Goal: Information Seeking & Learning: Find specific fact

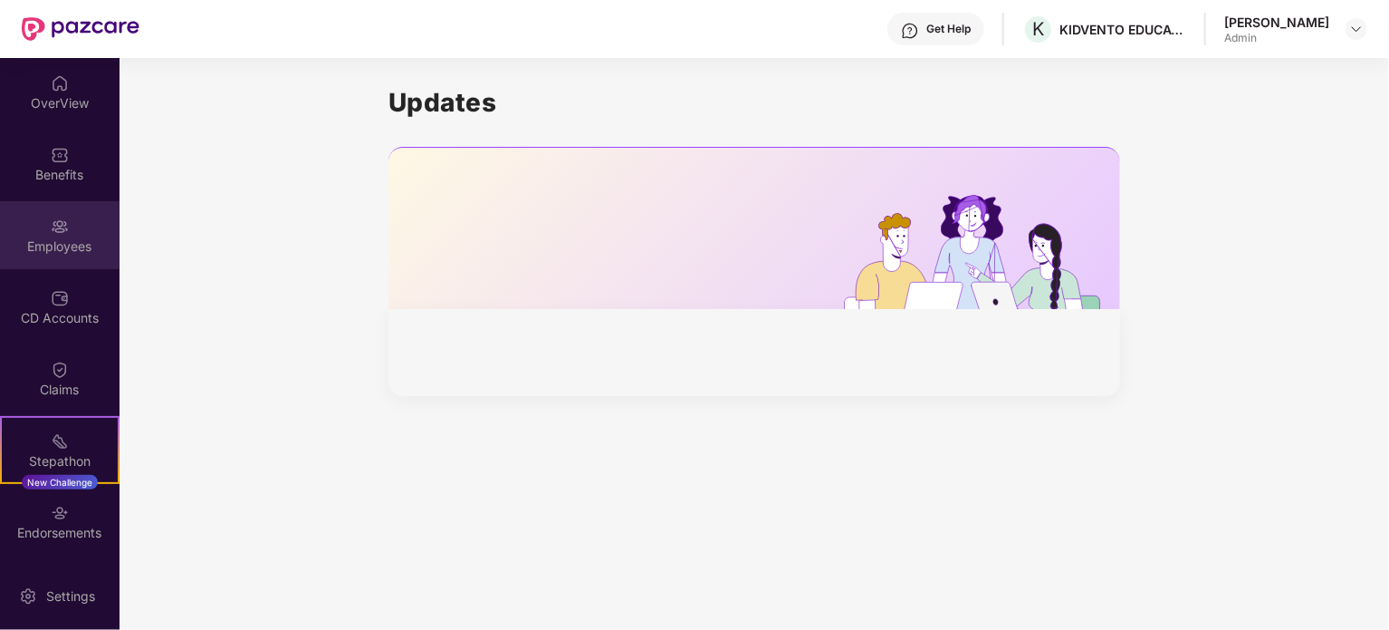
click at [64, 251] on div "Employees" at bounding box center [60, 246] width 120 height 18
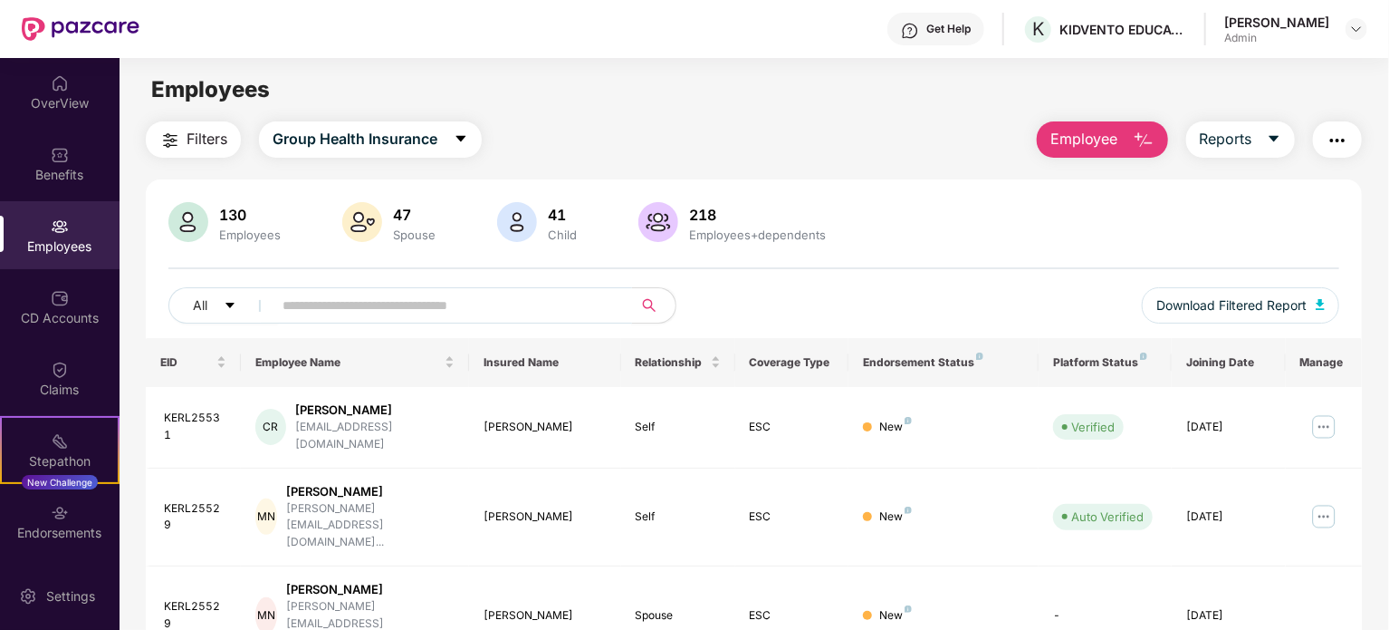
click at [404, 303] on input "text" at bounding box center [445, 305] width 325 height 27
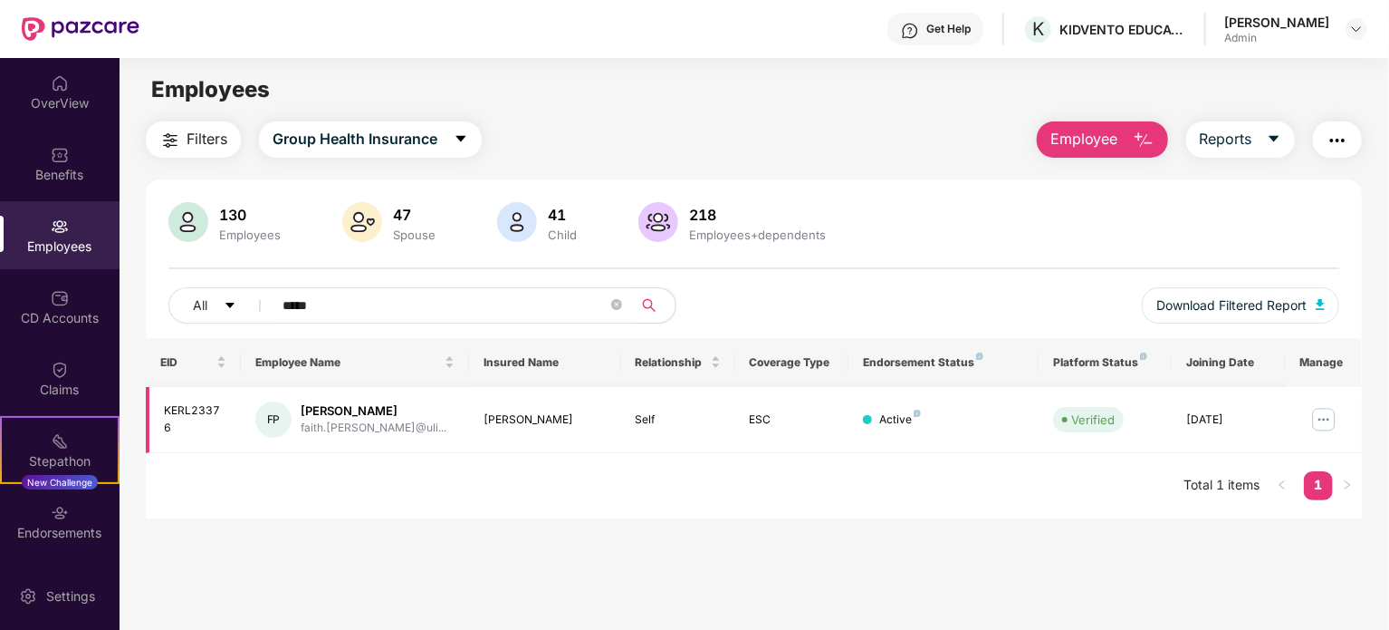
type input "*****"
click at [1319, 417] on img at bounding box center [1324, 419] width 29 height 29
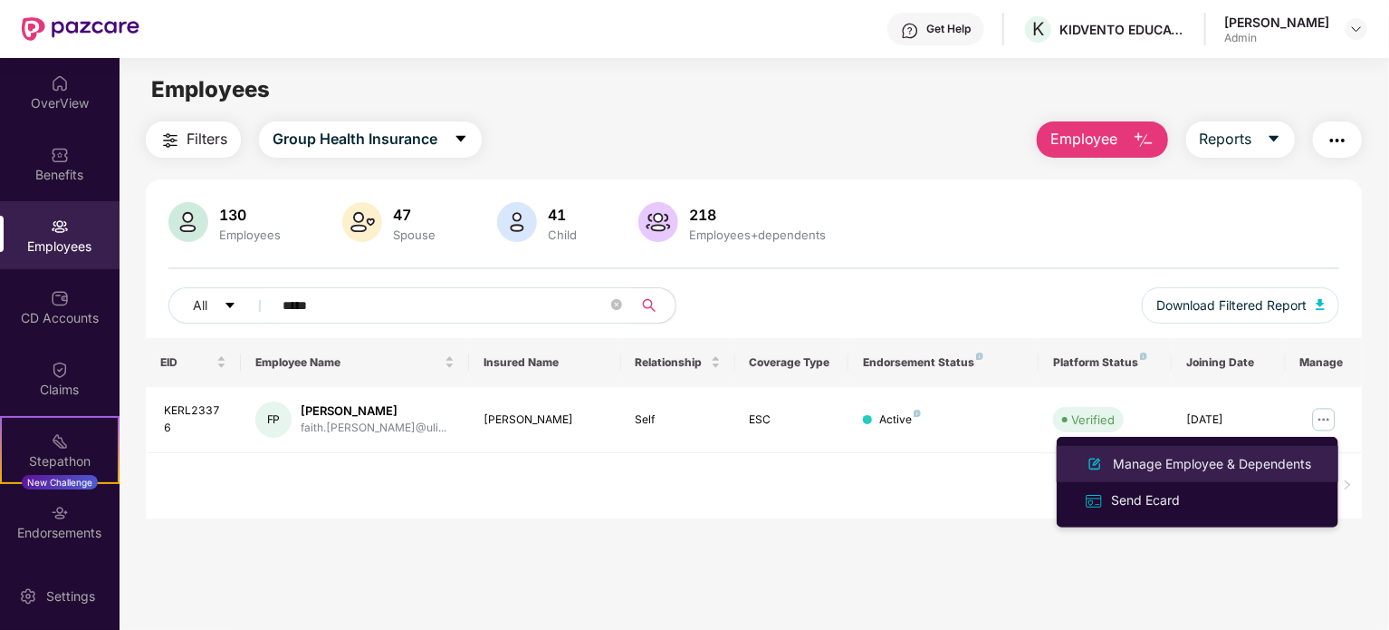
click at [1190, 452] on li "Manage Employee & Dependents" at bounding box center [1198, 464] width 282 height 36
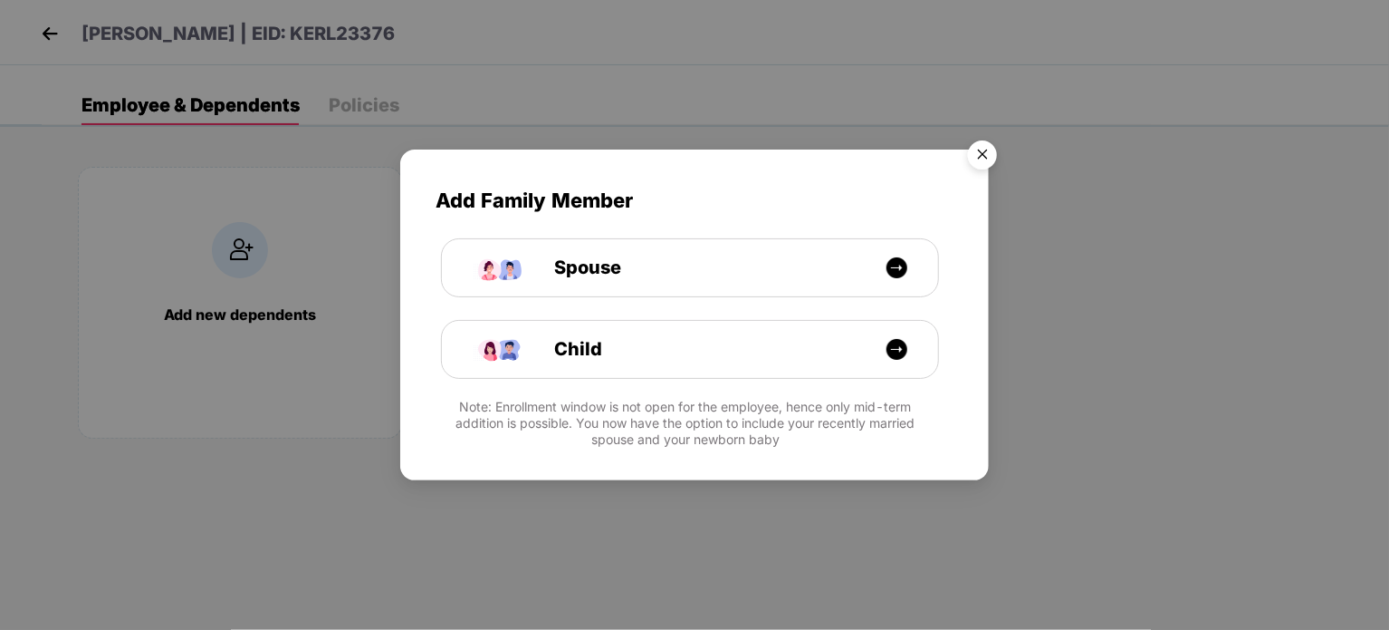
click at [984, 156] on img "Close" at bounding box center [982, 157] width 51 height 51
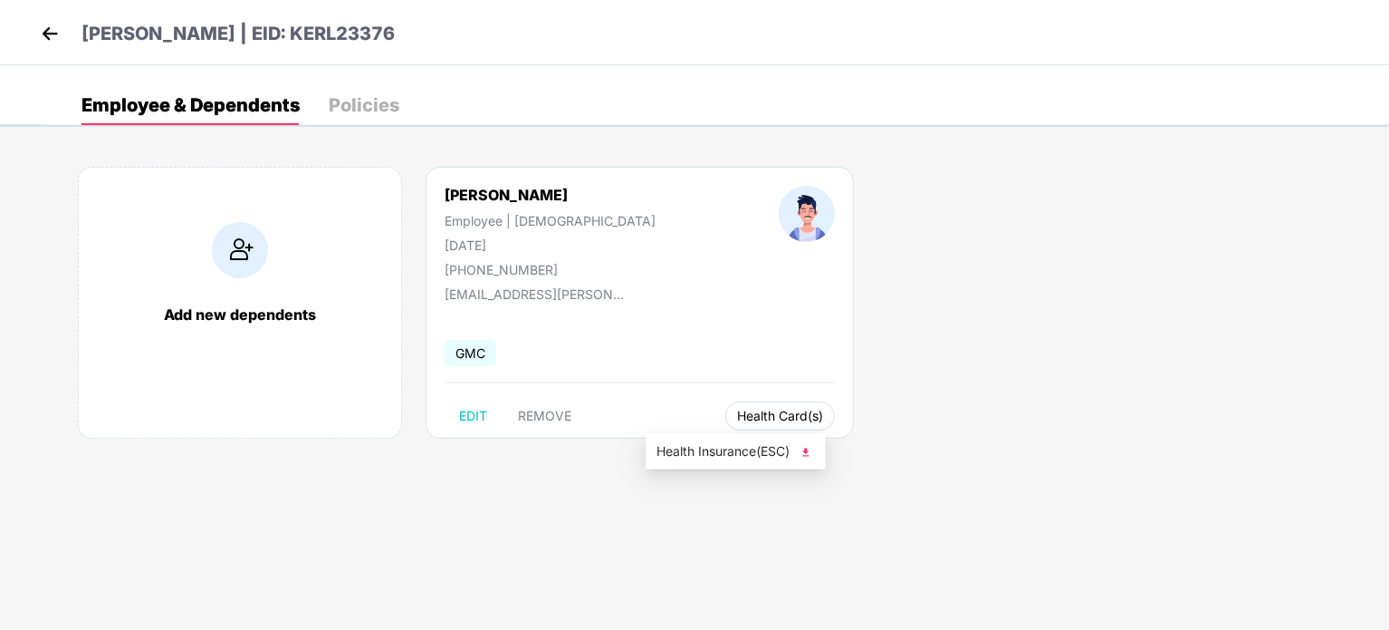
click at [737, 412] on span "Health Card(s)" at bounding box center [780, 415] width 86 height 9
click at [811, 447] on img at bounding box center [806, 452] width 18 height 18
click at [53, 37] on img at bounding box center [49, 33] width 27 height 27
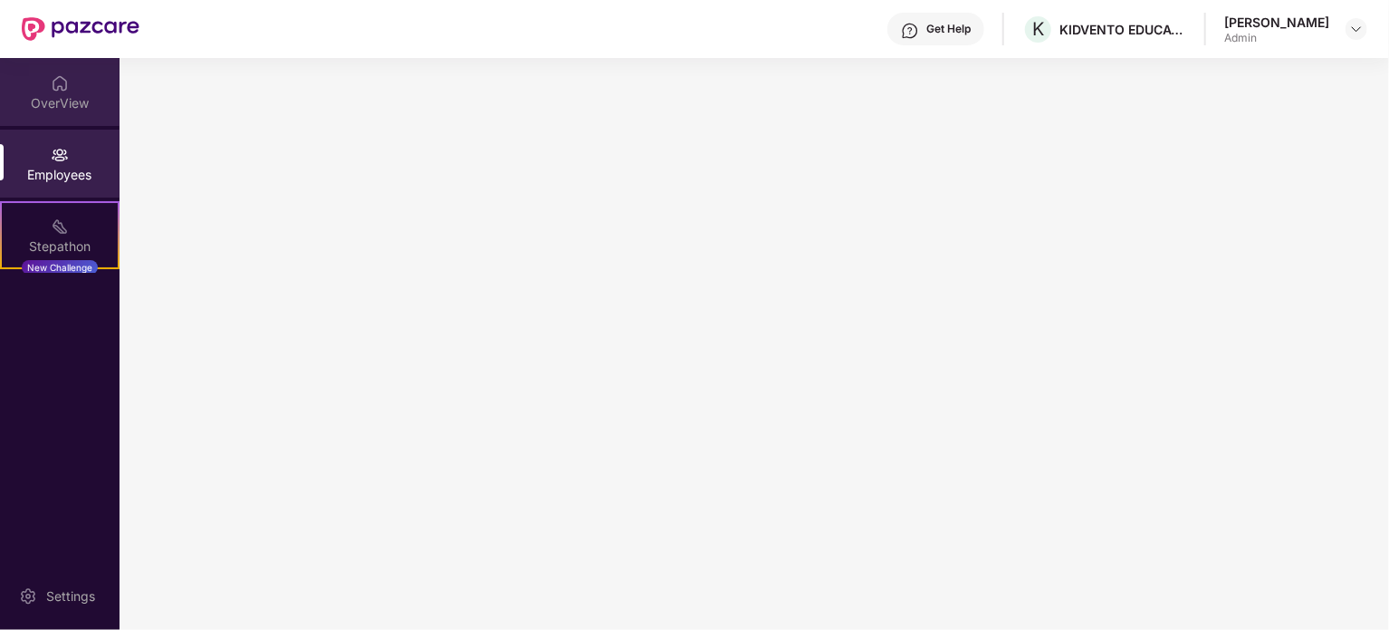
click at [78, 111] on div "OverView" at bounding box center [60, 92] width 120 height 68
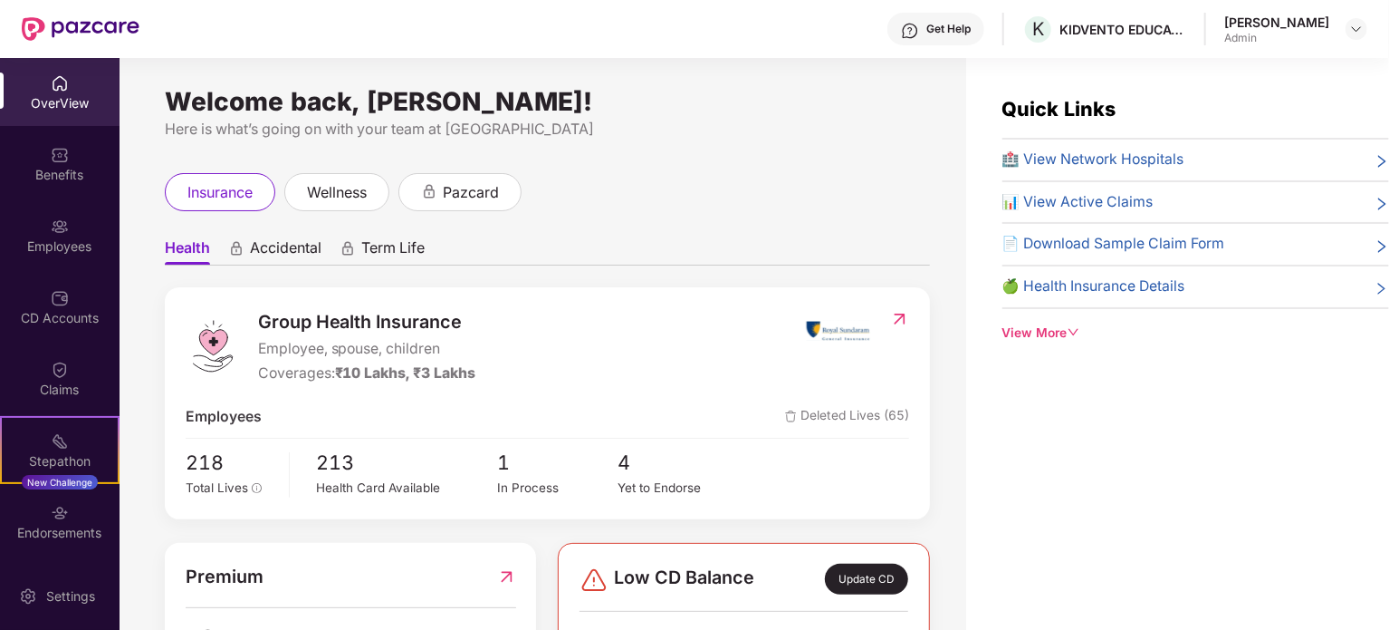
click at [73, 162] on div "Benefits" at bounding box center [60, 164] width 120 height 68
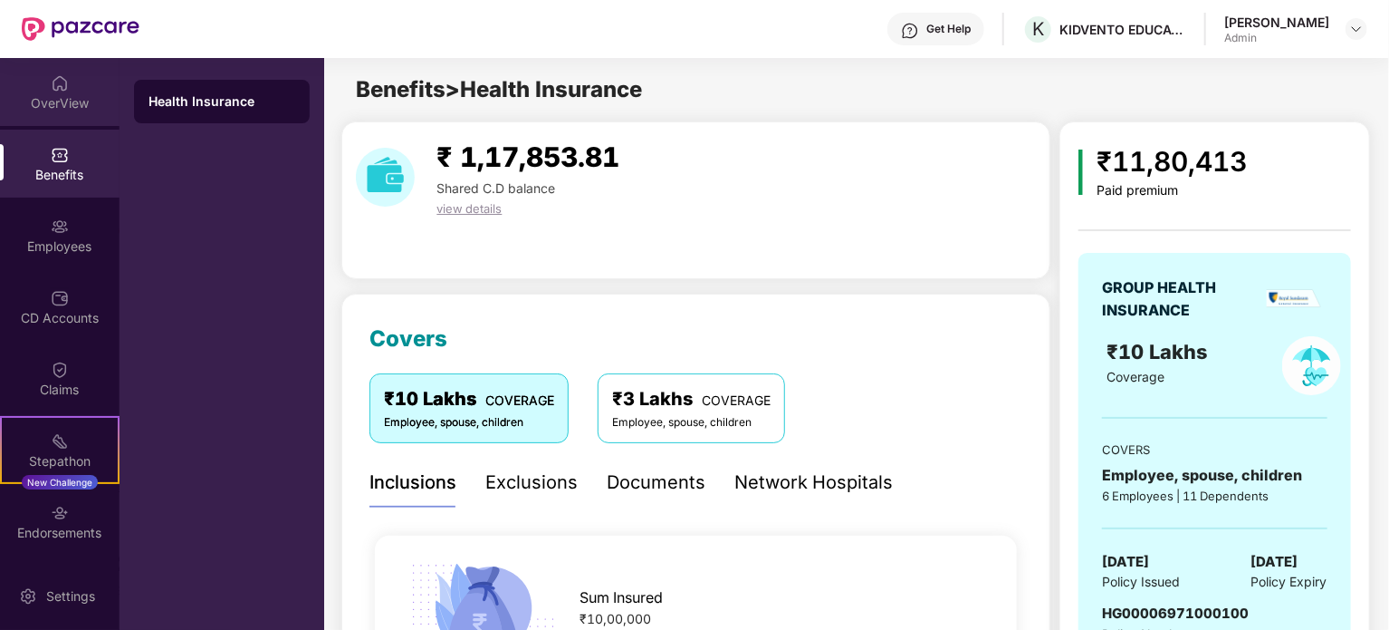
click at [77, 101] on div "OverView" at bounding box center [60, 103] width 120 height 18
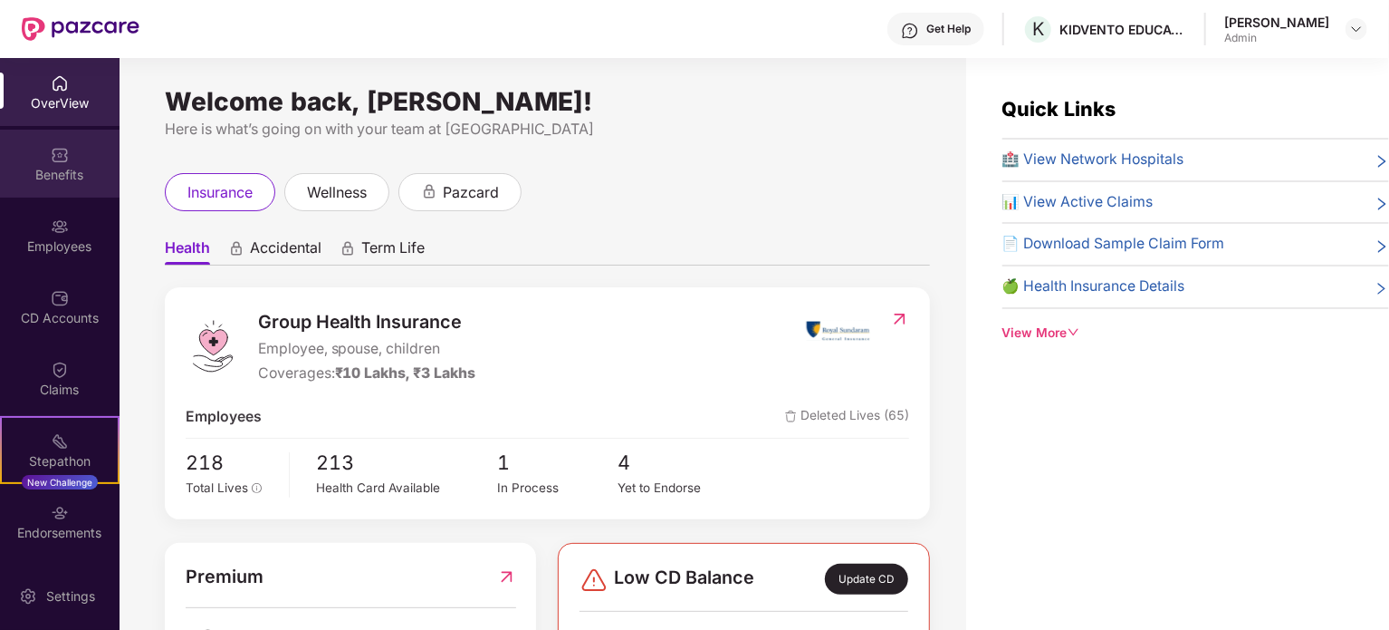
click at [81, 166] on div "Benefits" at bounding box center [60, 175] width 120 height 18
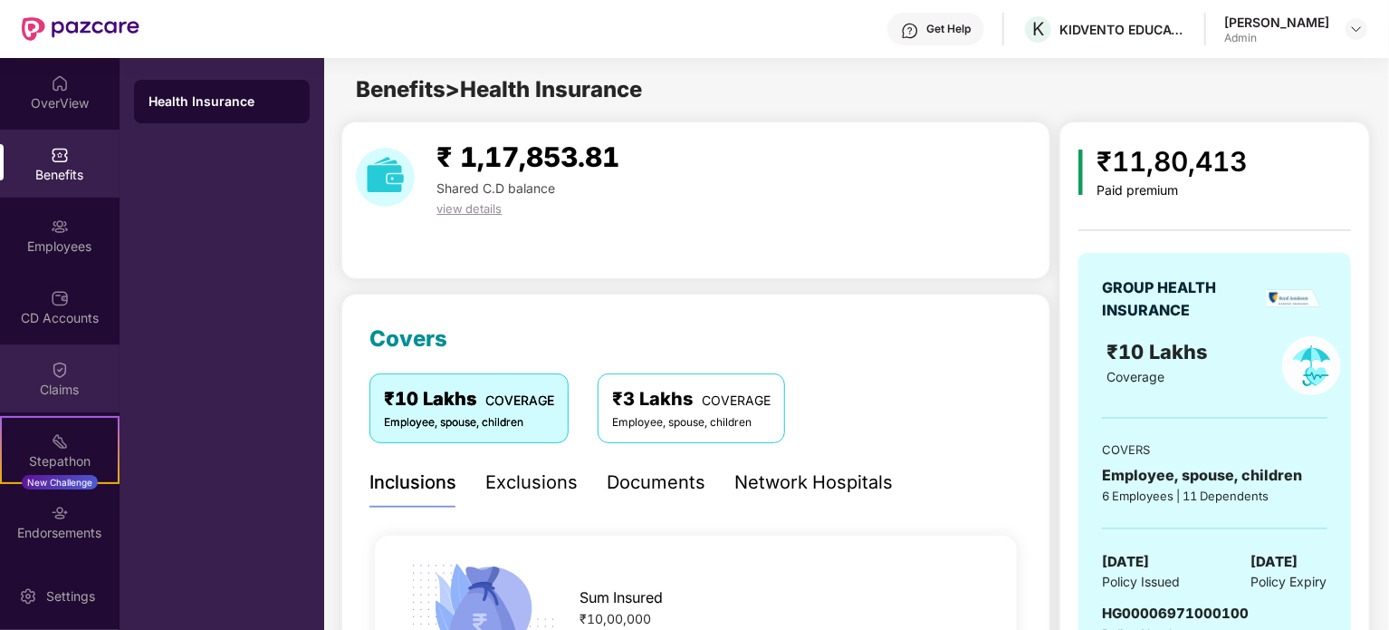
click at [82, 375] on div "Claims" at bounding box center [60, 378] width 120 height 68
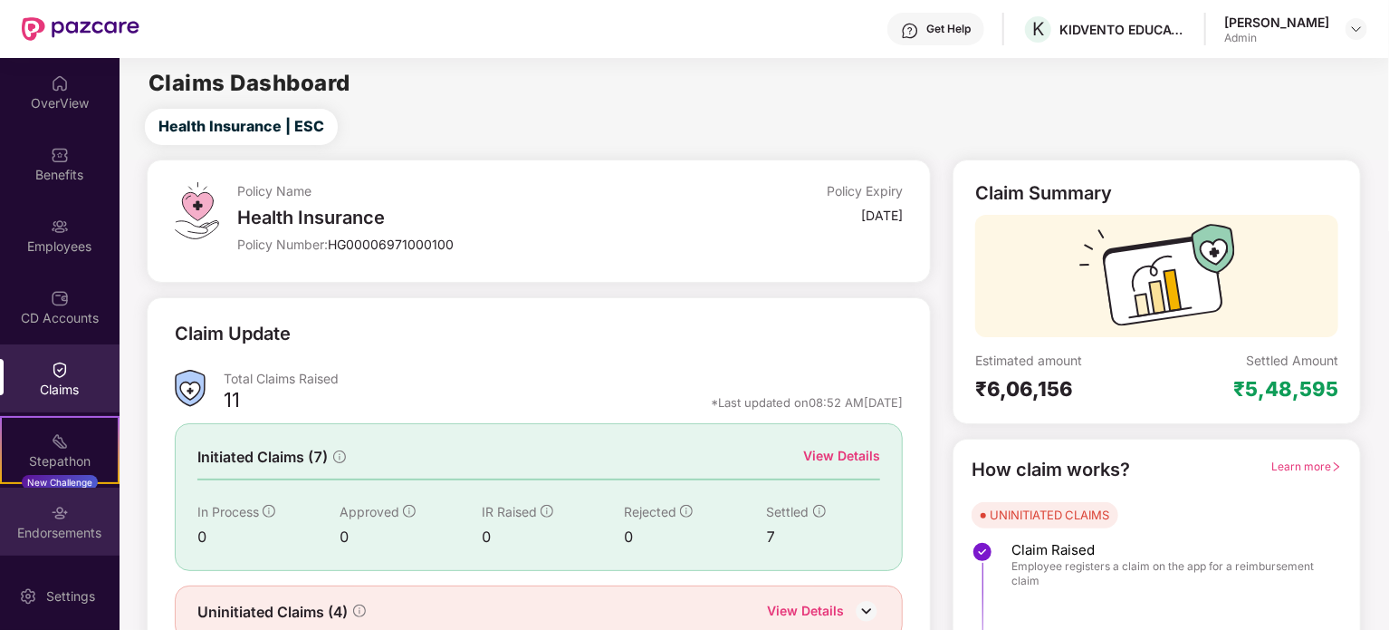
click at [75, 537] on div "Endorsements" at bounding box center [60, 533] width 120 height 18
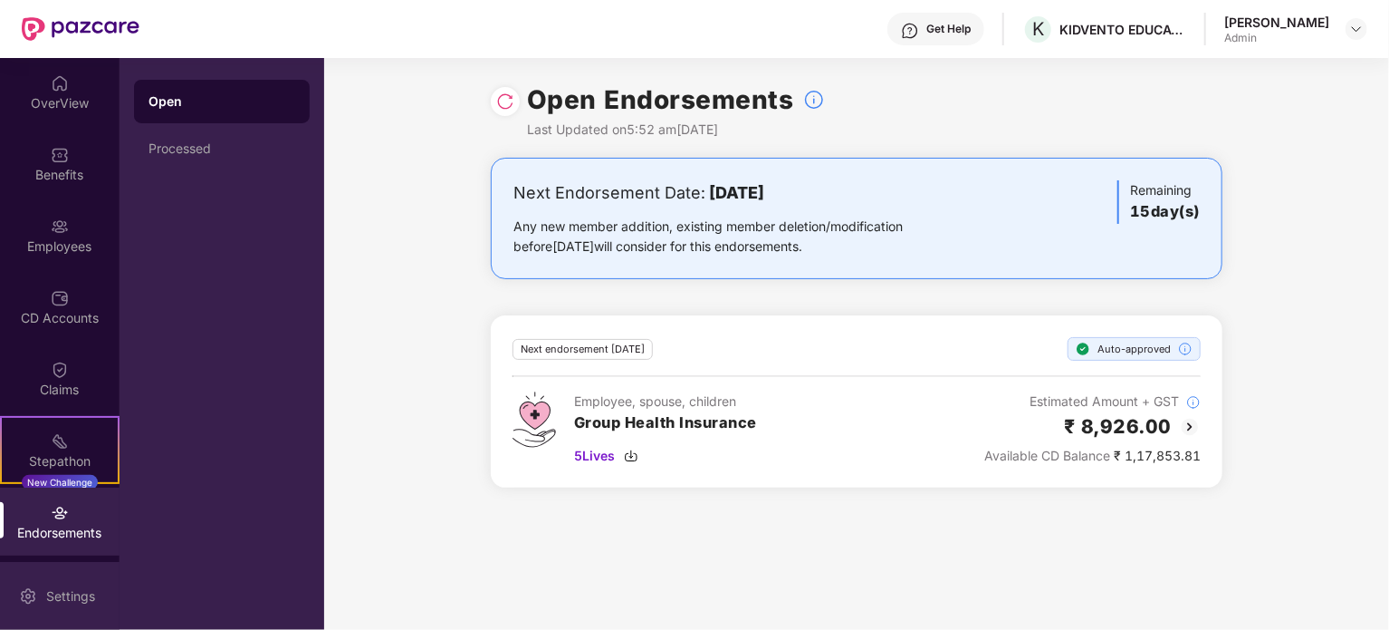
click at [75, 622] on div "Settings" at bounding box center [60, 596] width 120 height 68
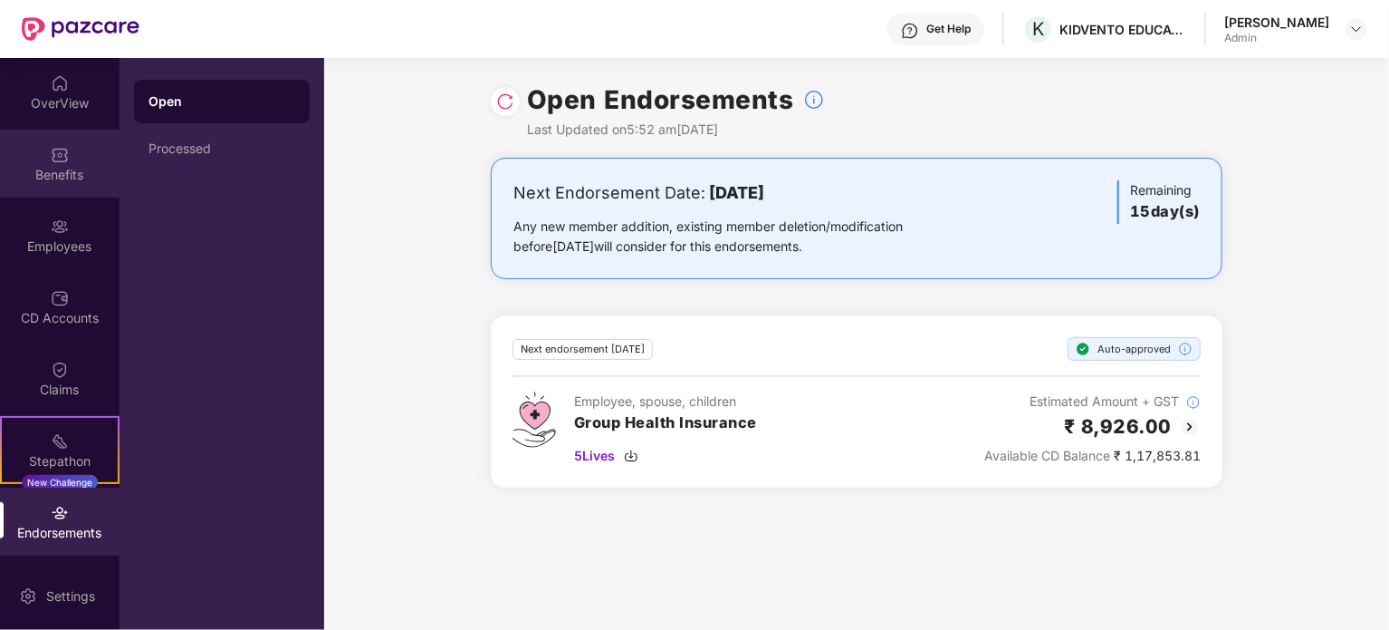
click at [70, 190] on div "Benefits" at bounding box center [60, 164] width 120 height 68
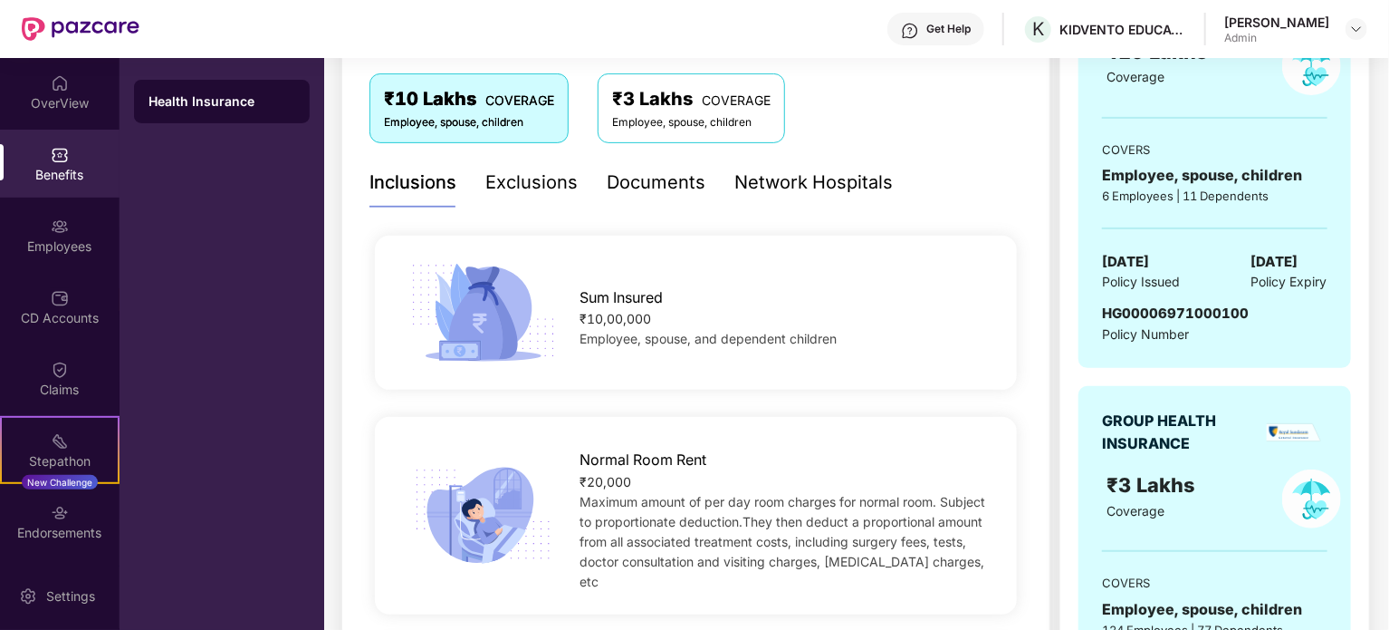
scroll to position [297, 0]
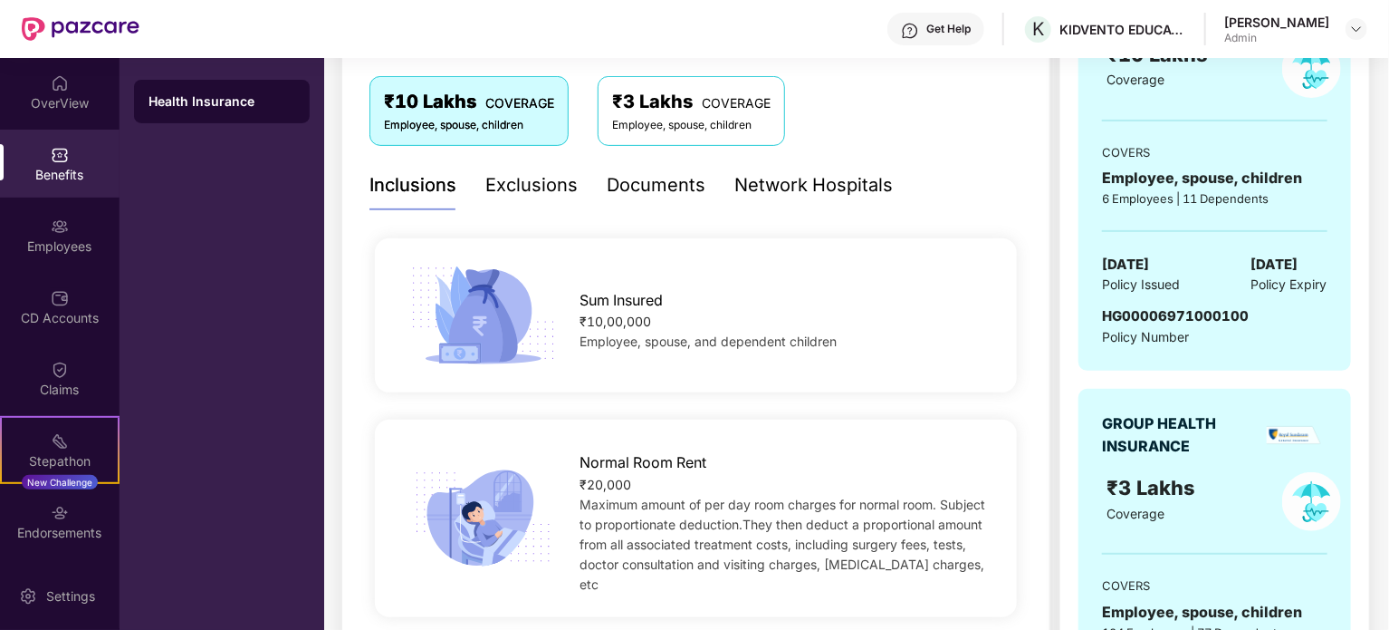
click at [848, 187] on div "Network Hospitals" at bounding box center [814, 185] width 159 height 28
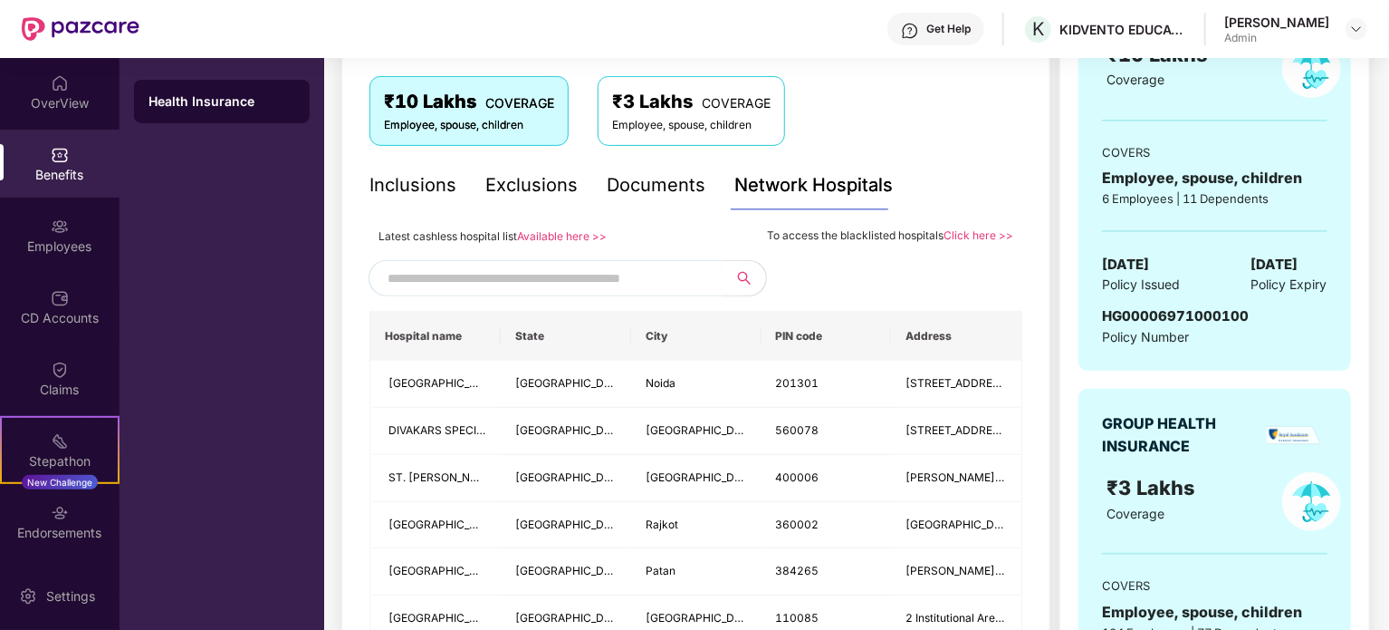
click at [674, 271] on input "text" at bounding box center [543, 277] width 310 height 27
type input "******"
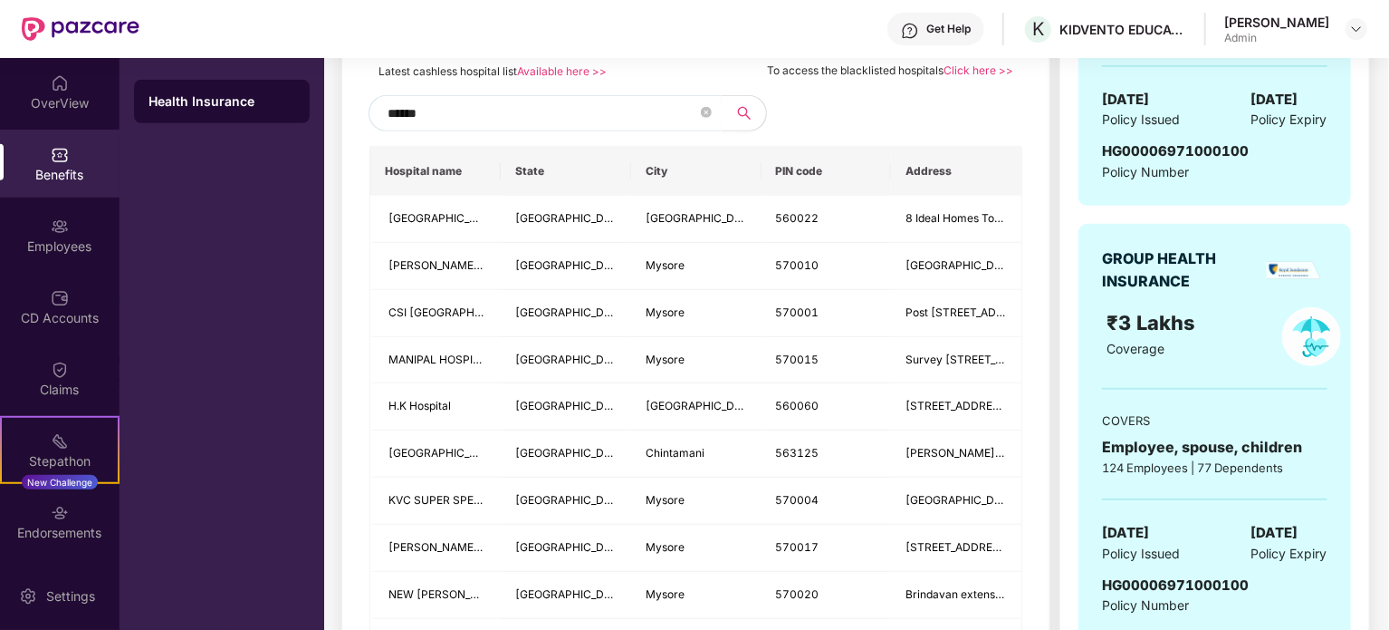
scroll to position [482, 0]
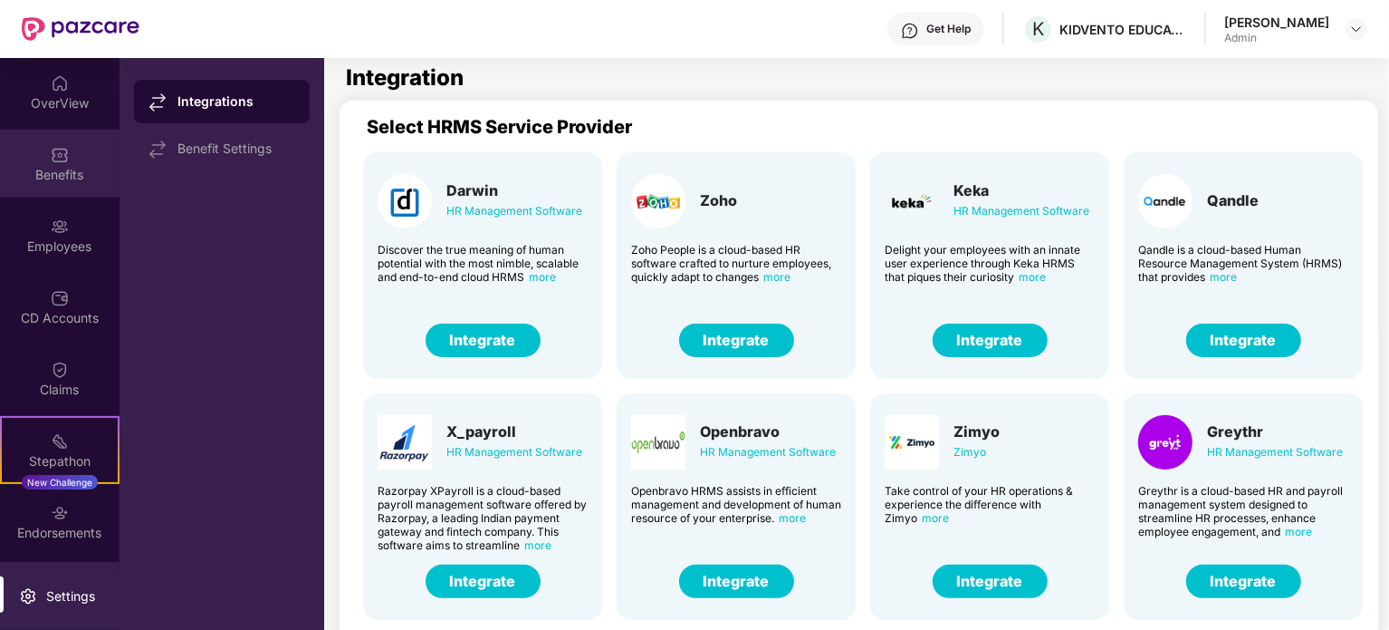
click at [51, 175] on div "Benefits" at bounding box center [60, 175] width 120 height 18
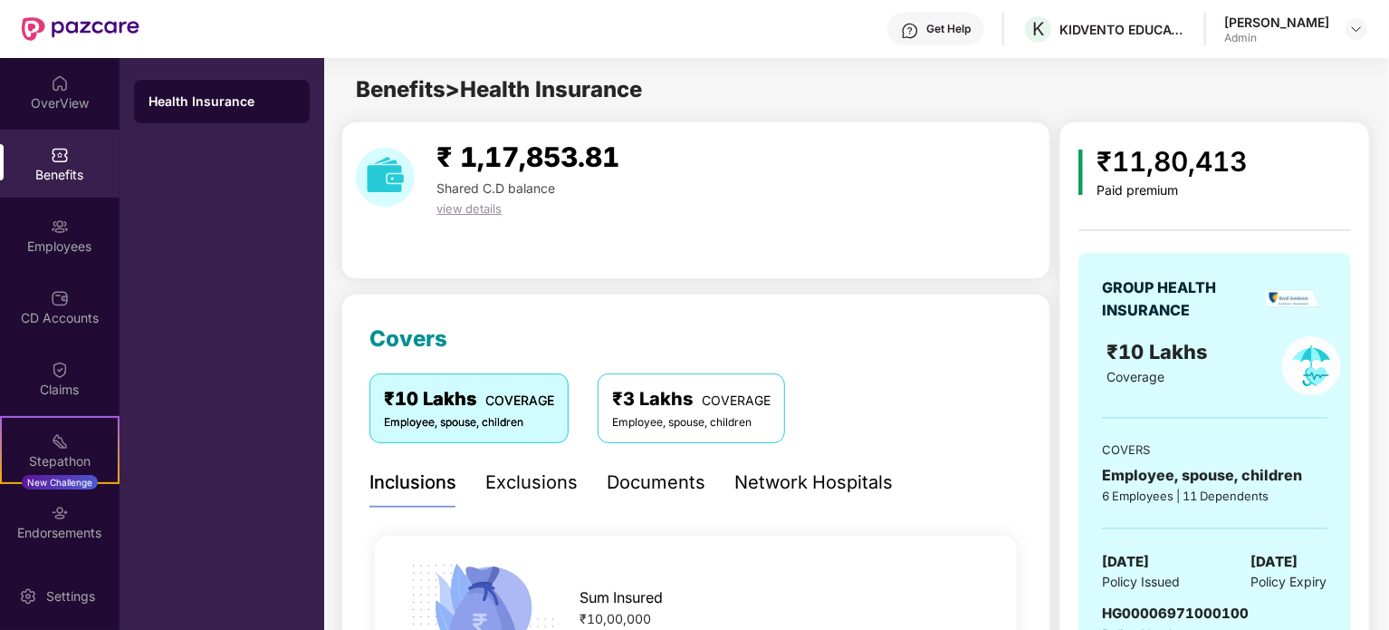
click at [802, 488] on div "Network Hospitals" at bounding box center [814, 482] width 159 height 28
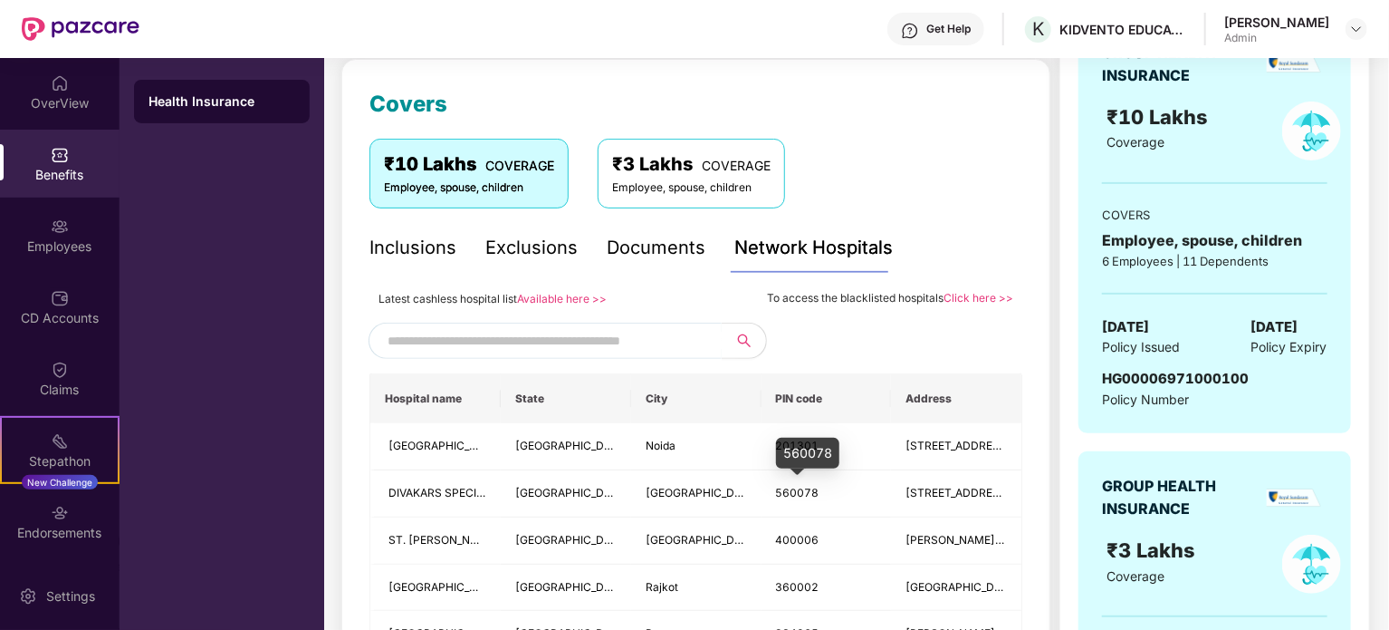
scroll to position [370, 0]
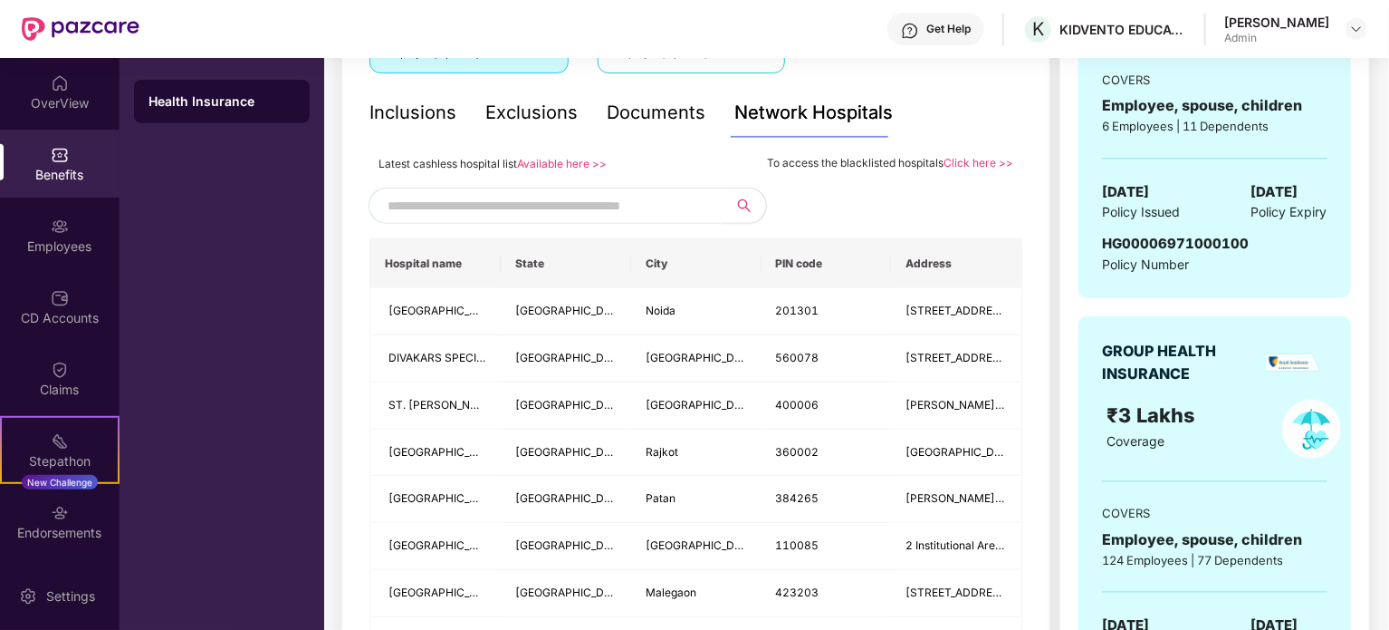
click at [550, 198] on input "text" at bounding box center [543, 205] width 310 height 27
click at [546, 162] on link "Available here >>" at bounding box center [562, 164] width 90 height 14
click at [603, 209] on input "text" at bounding box center [543, 205] width 310 height 27
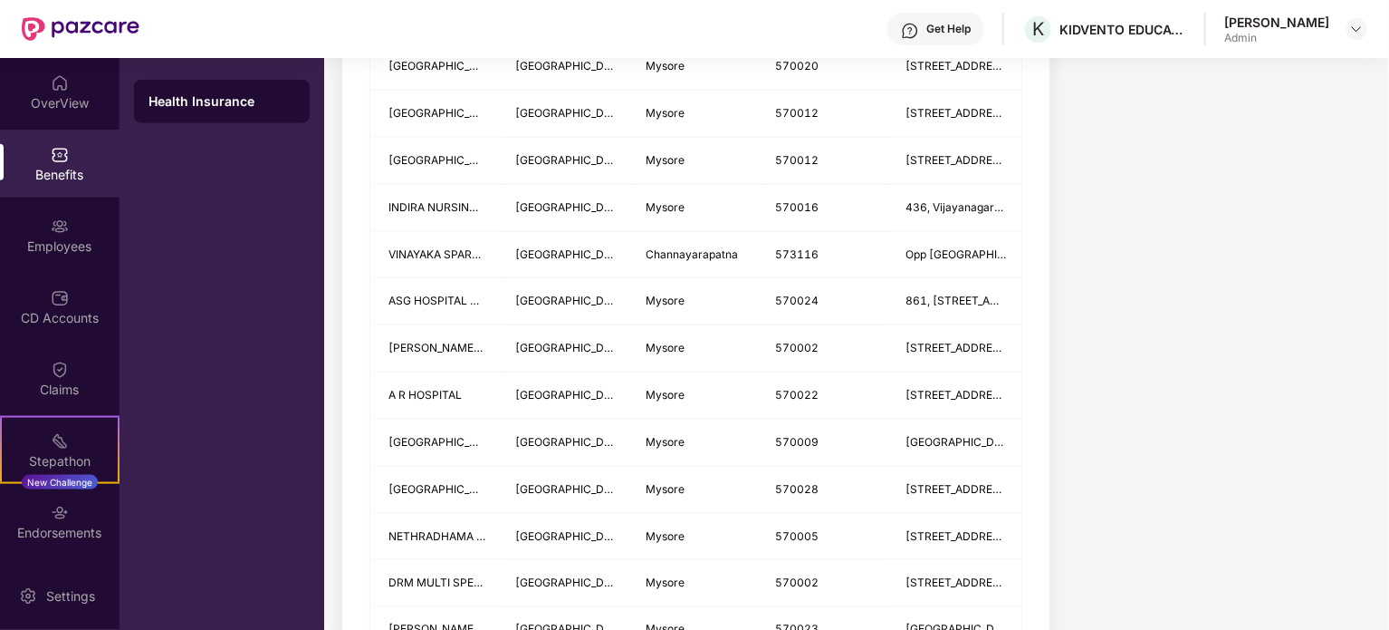
scroll to position [1179, 0]
type input "******"
click at [435, 441] on span "[GEOGRAPHIC_DATA]" at bounding box center [445, 440] width 113 height 14
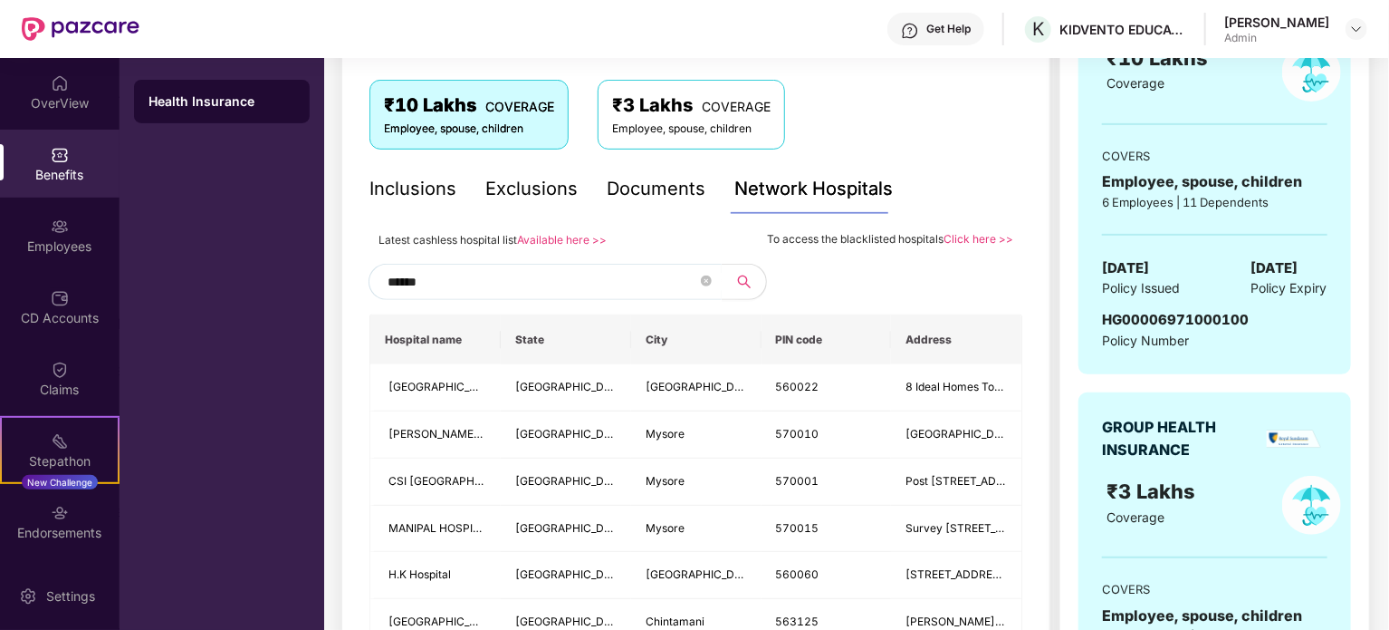
scroll to position [290, 0]
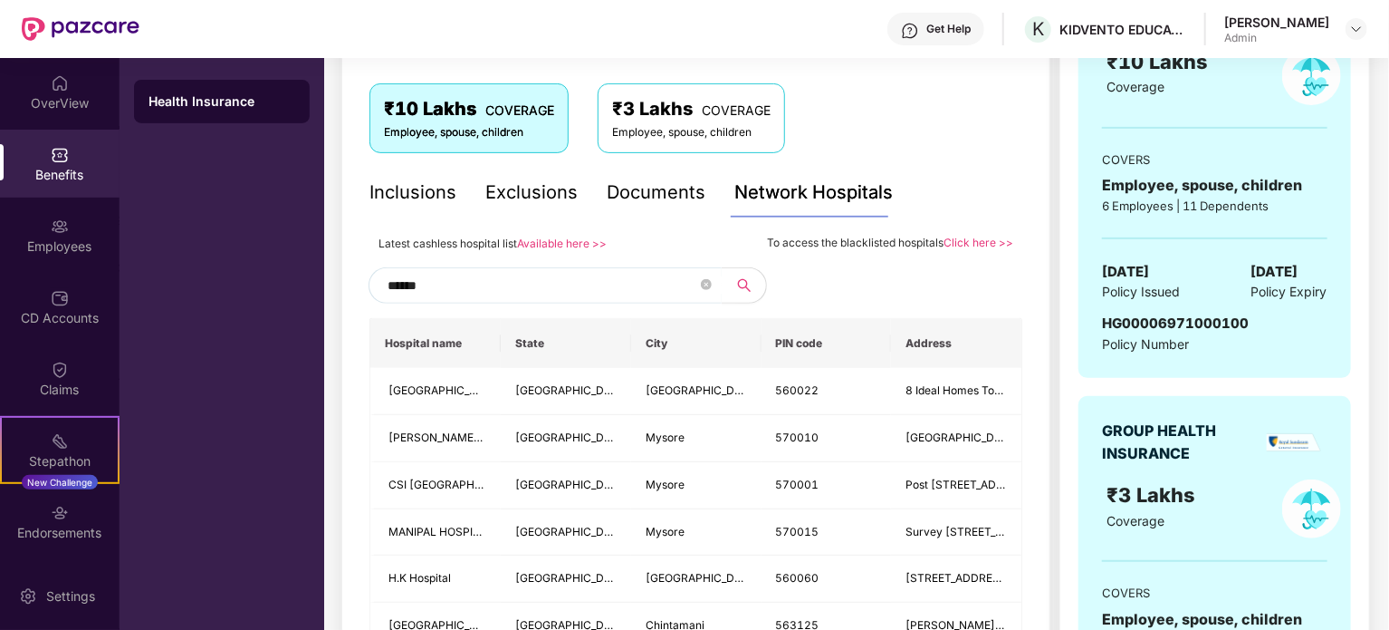
click at [699, 136] on div "Employee, spouse, children" at bounding box center [691, 132] width 159 height 17
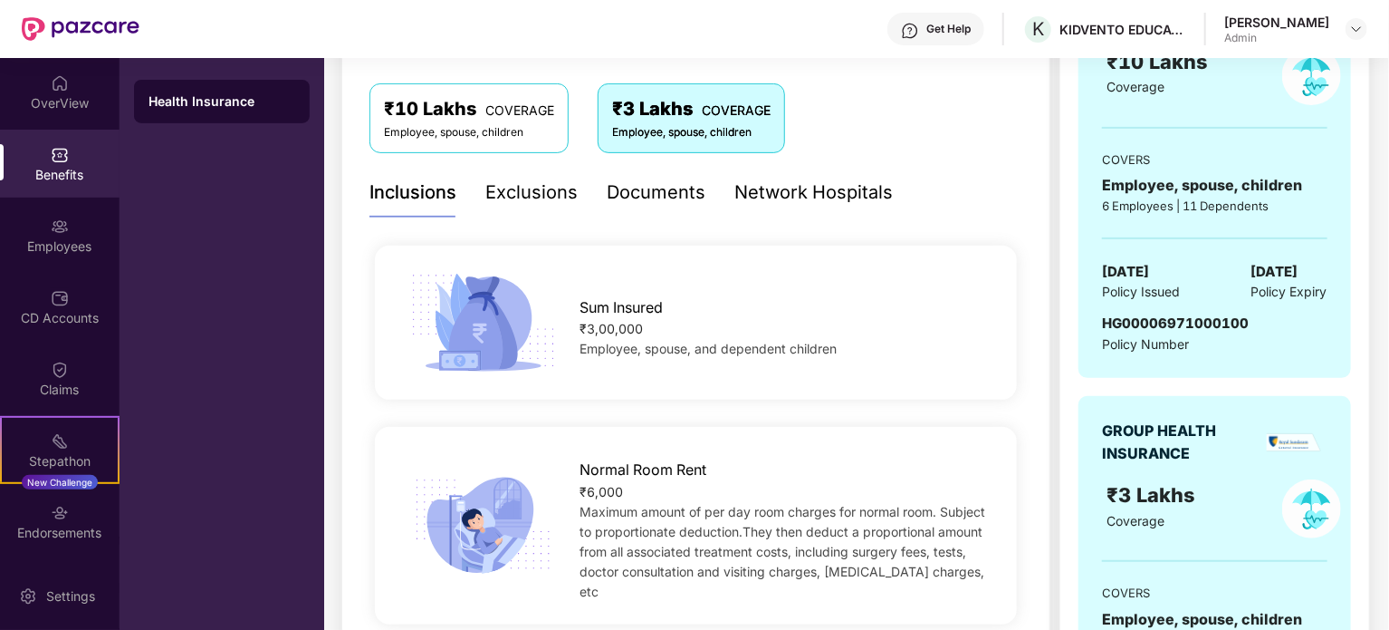
click at [818, 197] on div "Network Hospitals" at bounding box center [814, 192] width 159 height 28
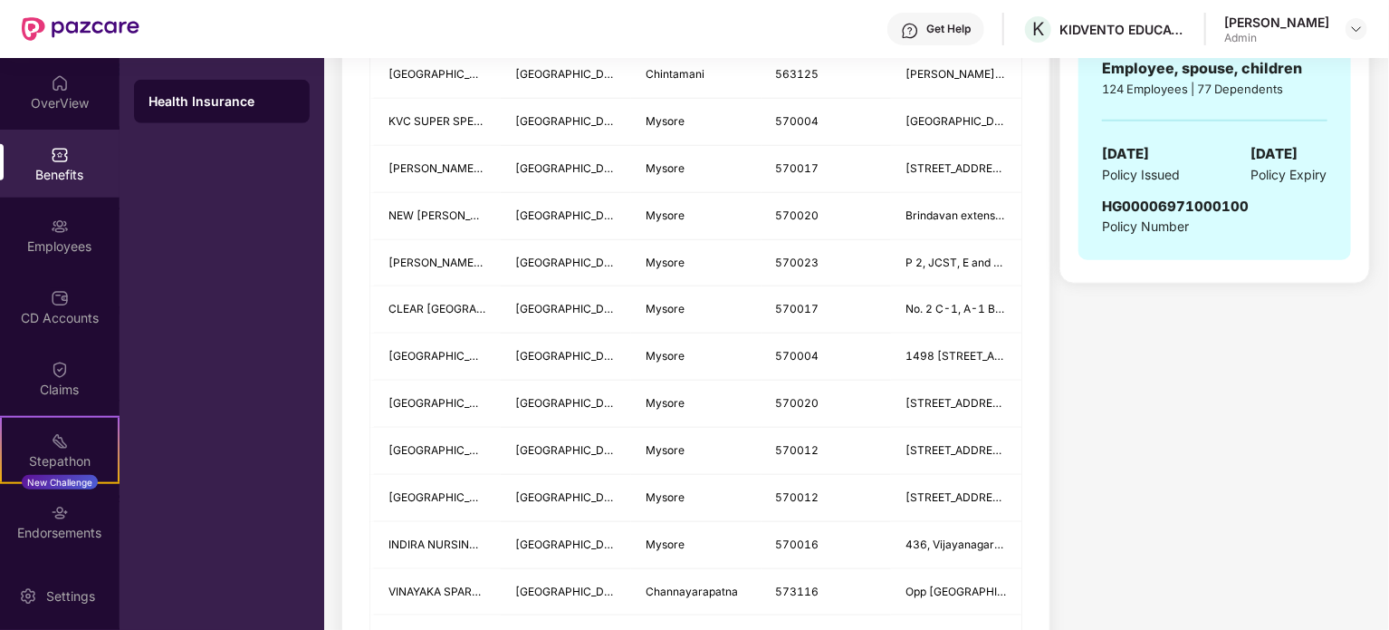
scroll to position [841, 0]
click at [0, 97] on div "OverView" at bounding box center [60, 103] width 120 height 18
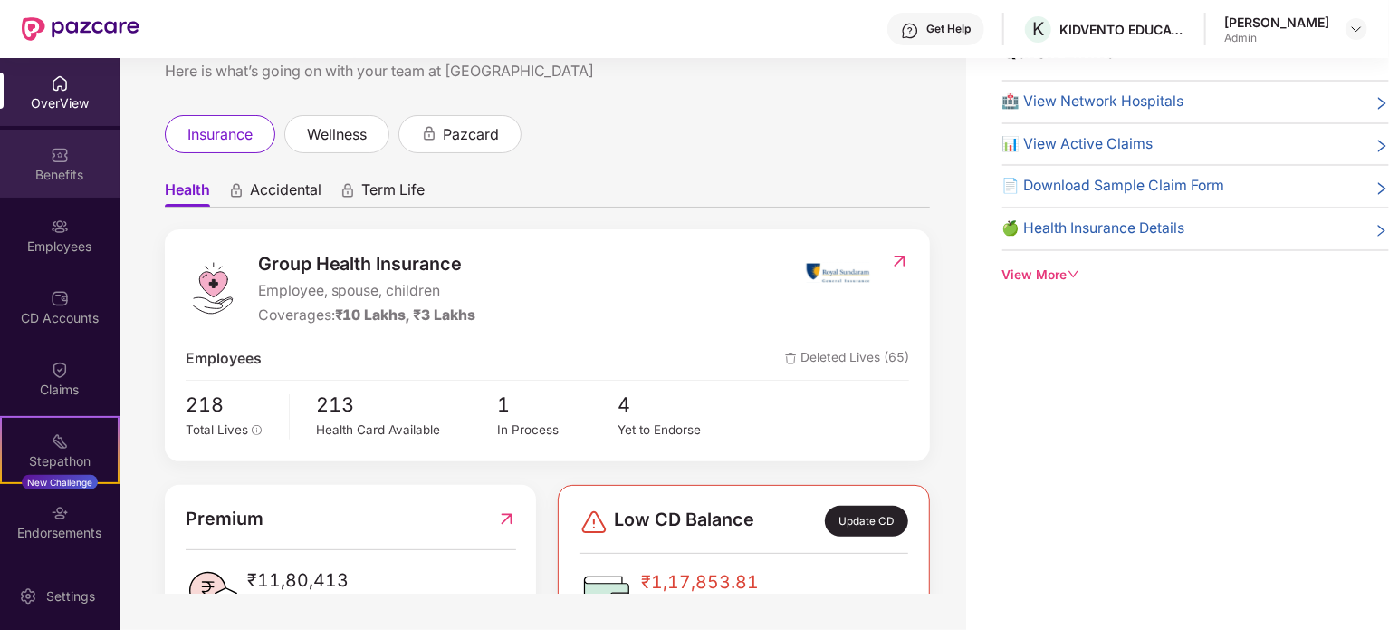
click at [40, 164] on div "Benefits" at bounding box center [60, 164] width 120 height 68
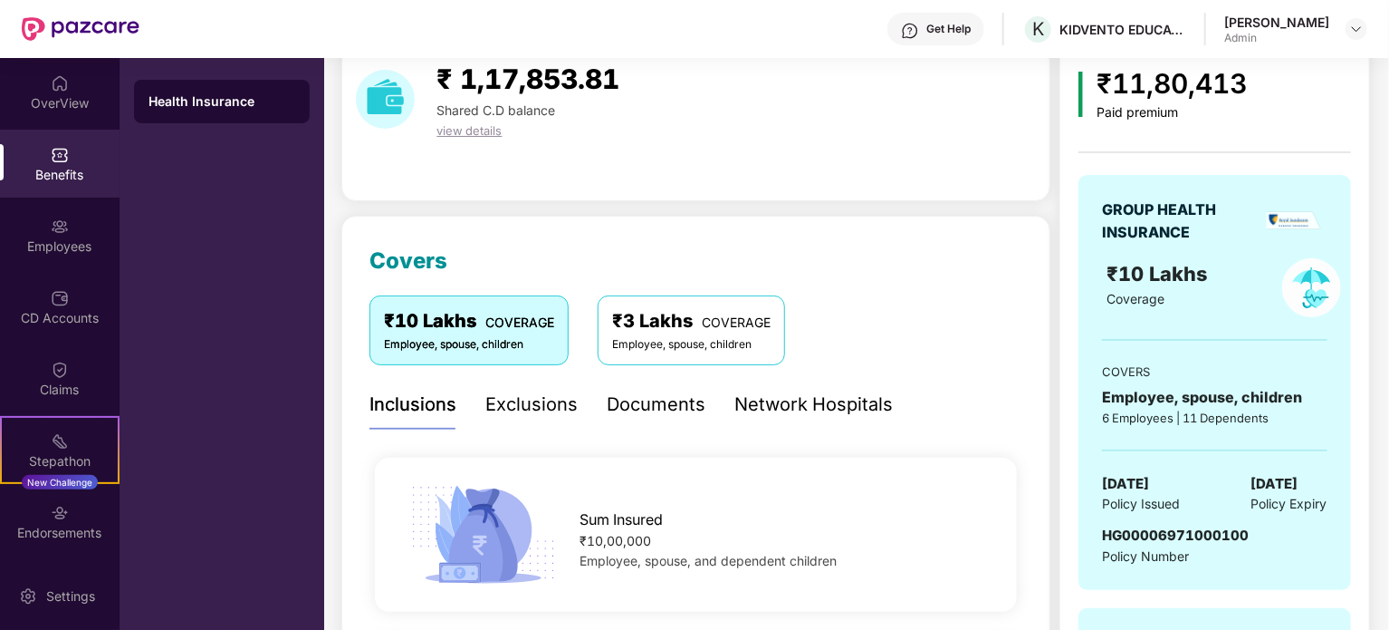
scroll to position [76, 0]
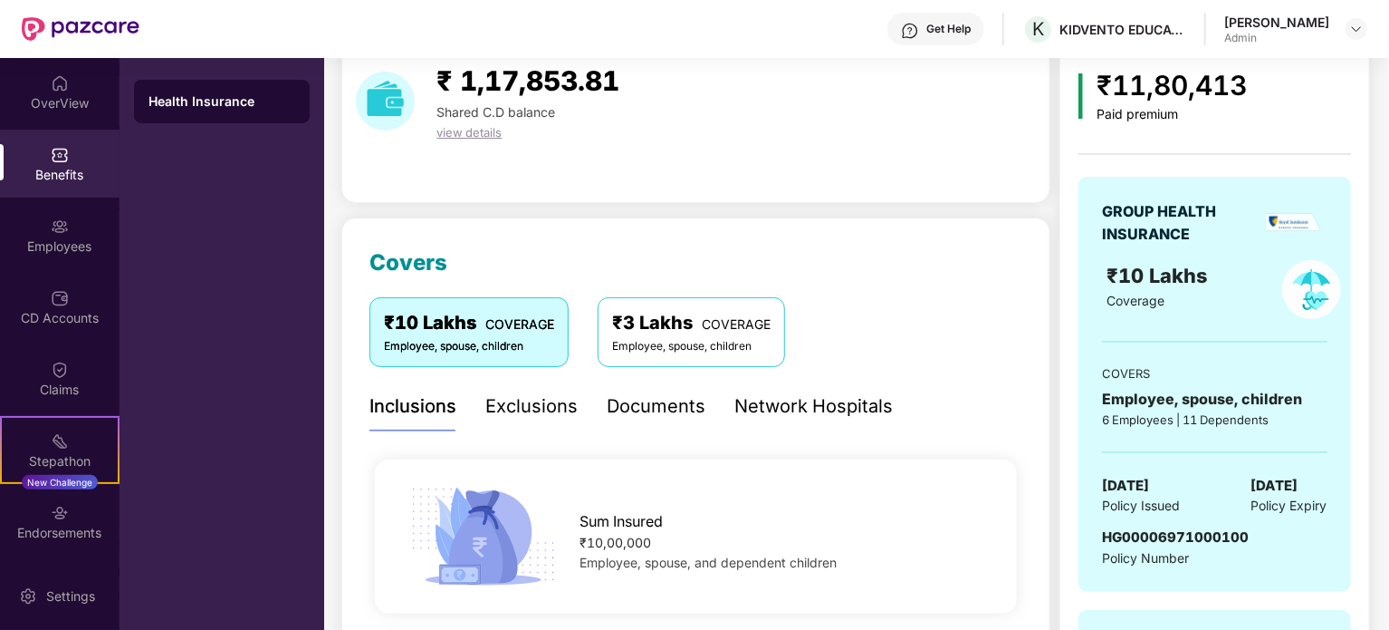
click at [736, 362] on div "₹3 Lakhs COVERAGE Employee, spouse, children" at bounding box center [692, 331] width 188 height 69
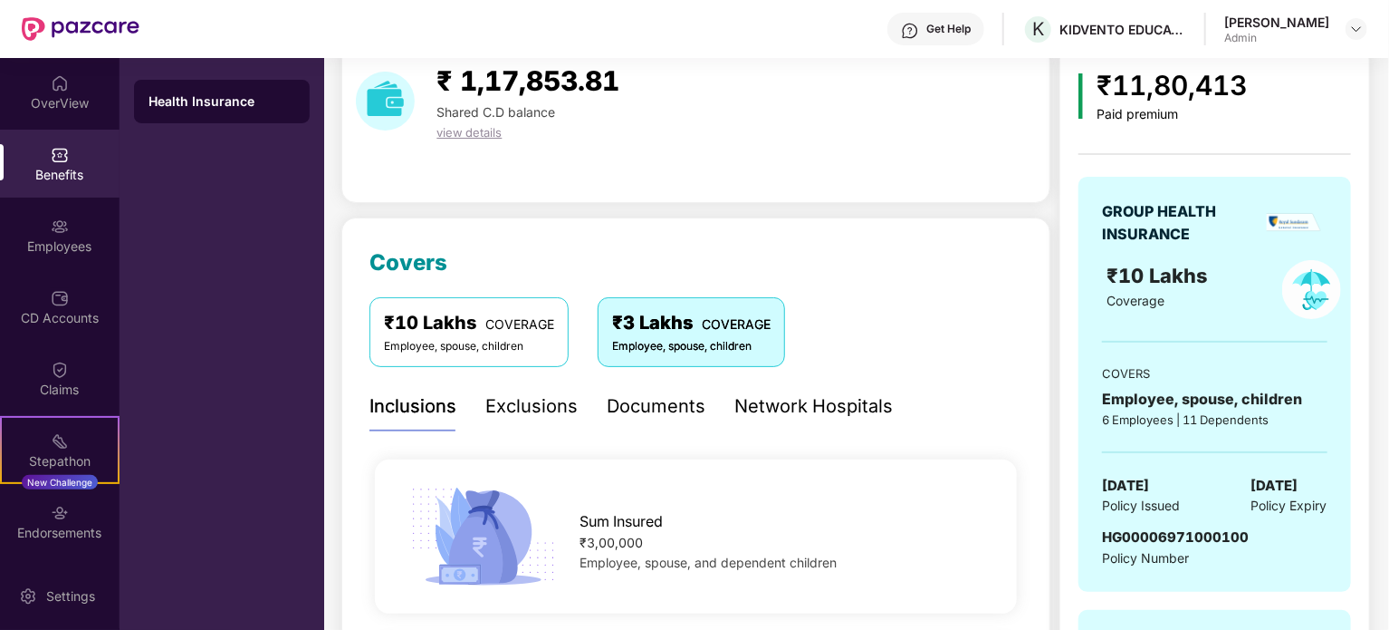
click at [804, 410] on div "Network Hospitals" at bounding box center [814, 406] width 159 height 28
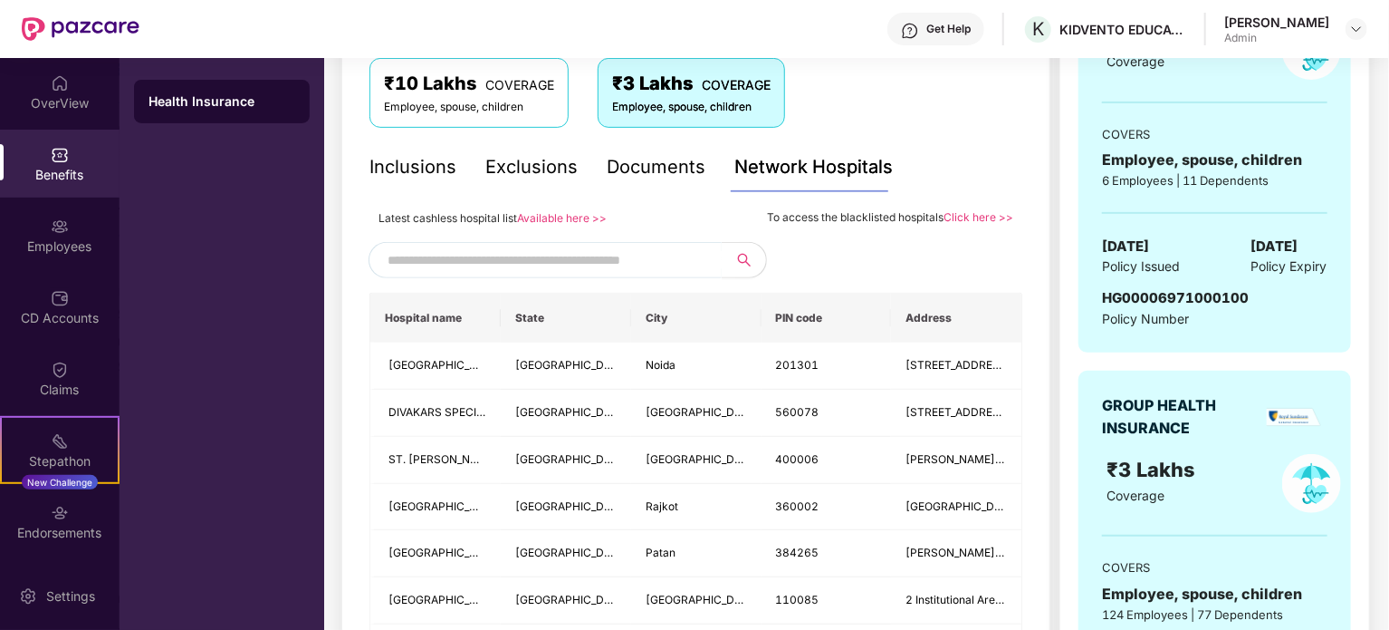
scroll to position [321, 0]
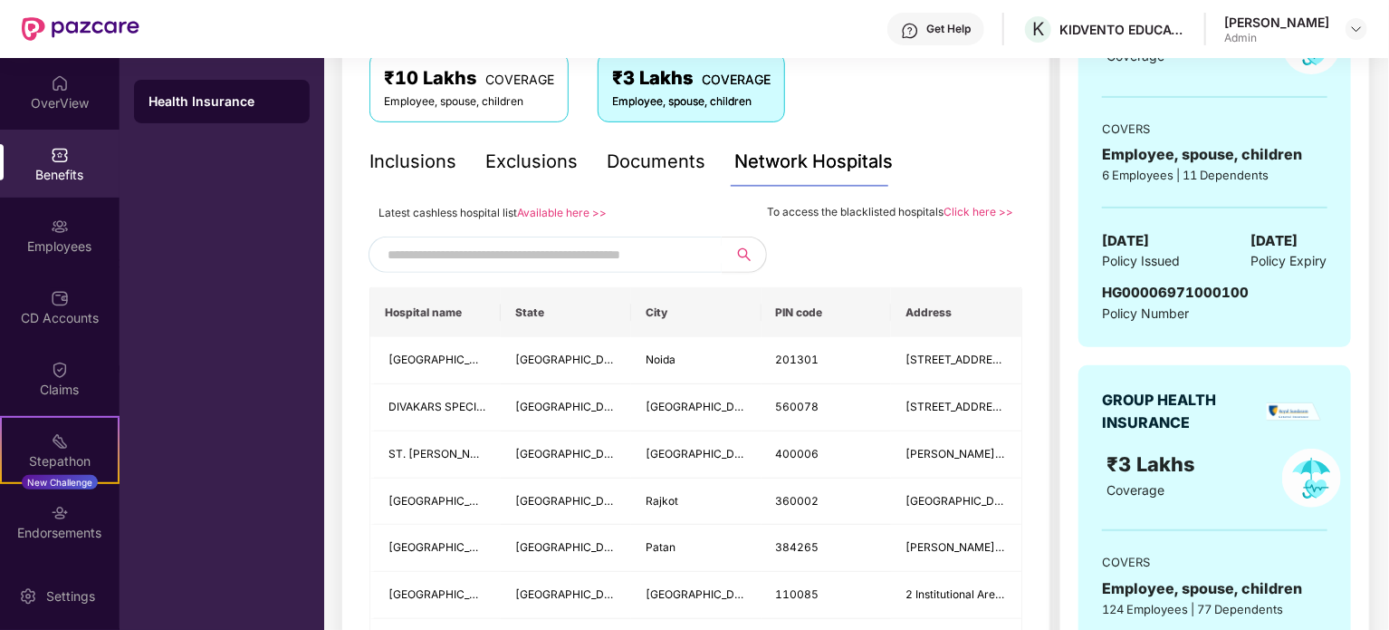
click at [625, 253] on input "text" at bounding box center [543, 254] width 310 height 27
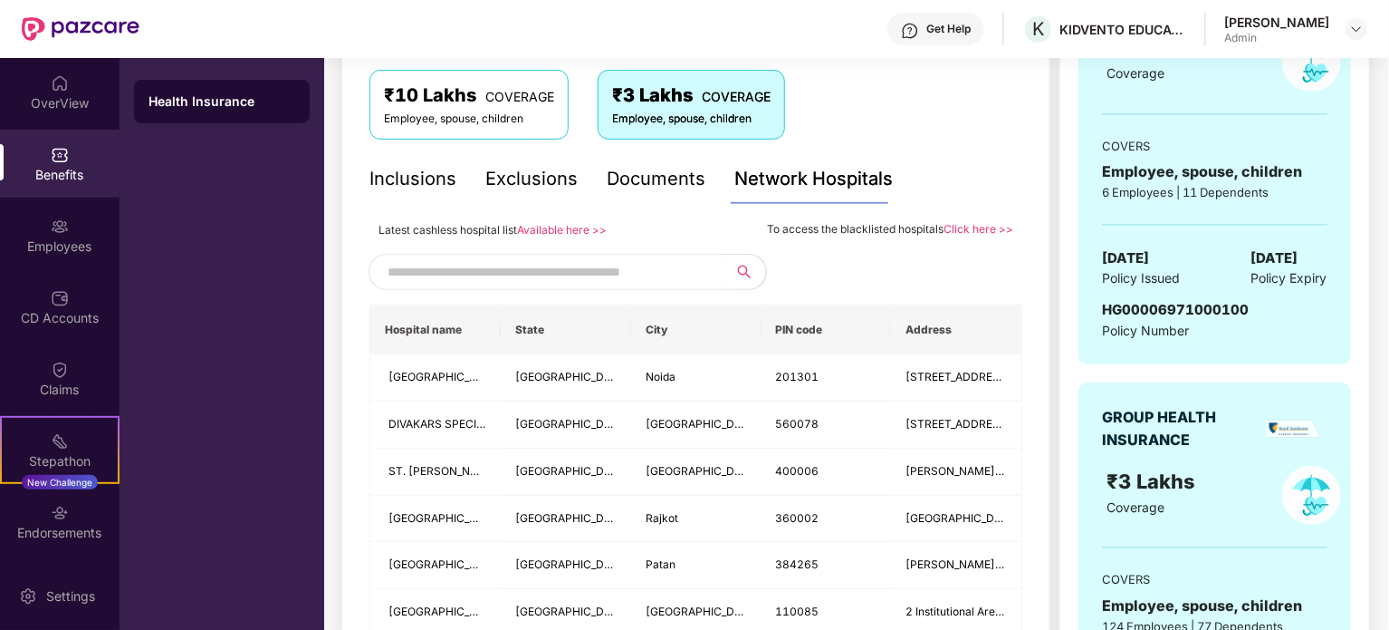
scroll to position [299, 0]
